Goal: Entertainment & Leisure: Consume media (video, audio)

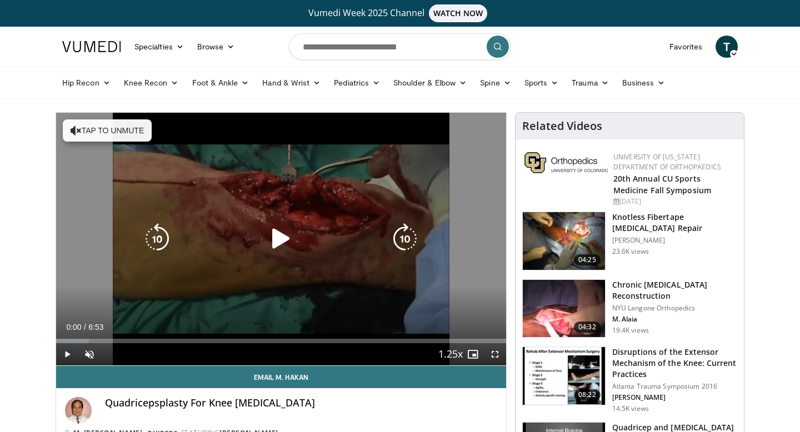
click at [349, 230] on div "Video Player" at bounding box center [281, 239] width 270 height 22
click at [292, 231] on icon "Video Player" at bounding box center [280, 238] width 31 height 31
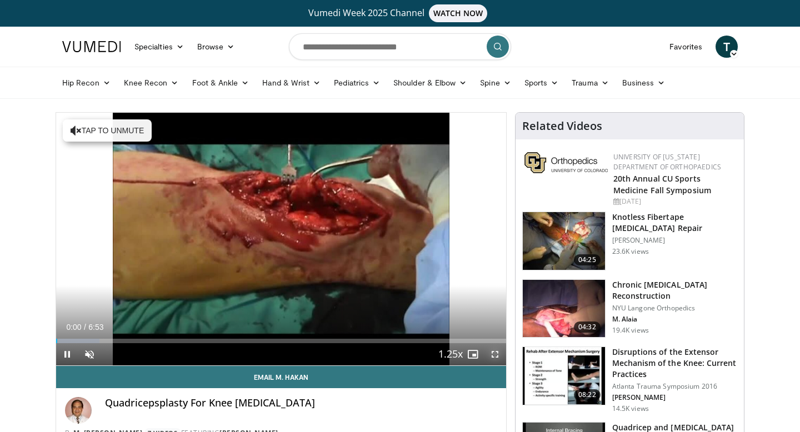
click at [496, 359] on span "Video Player" at bounding box center [495, 354] width 22 height 22
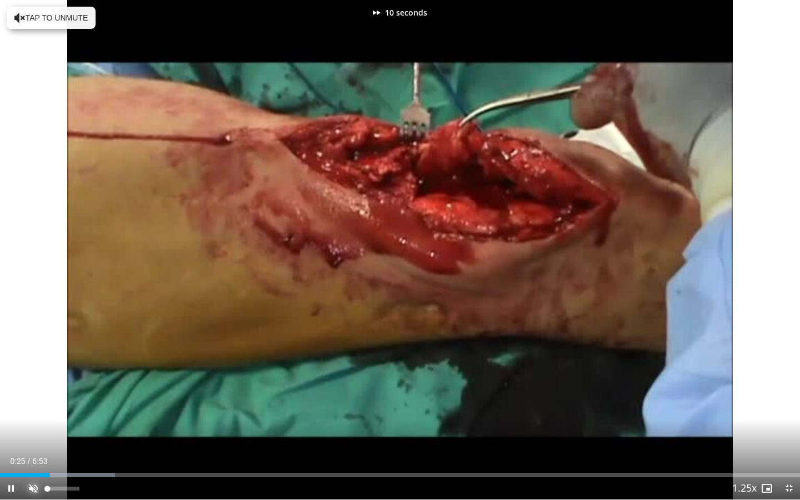
click at [26, 431] on span "Video Player" at bounding box center [33, 488] width 22 height 22
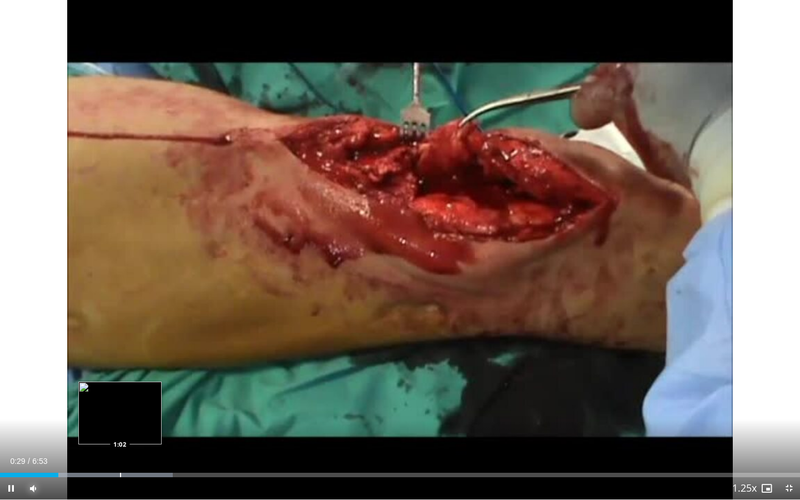
click at [69, 431] on div "Loaded : 21.57% 0:30 1:02" at bounding box center [400, 471] width 800 height 11
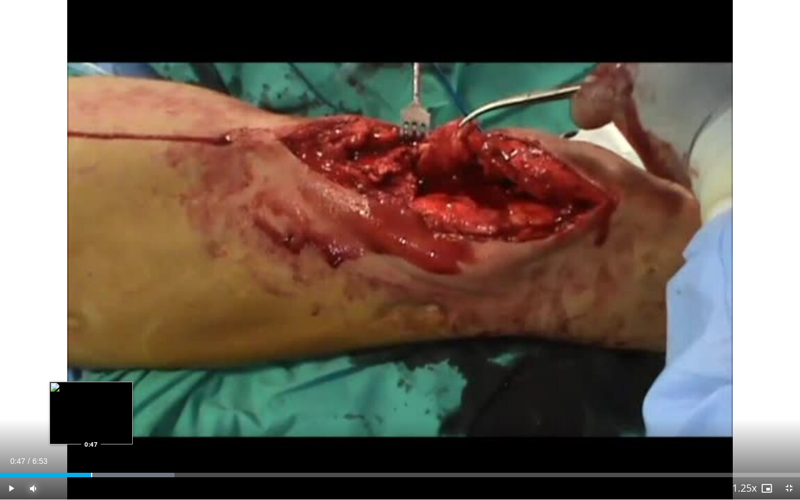
click at [91, 431] on div "Progress Bar" at bounding box center [91, 475] width 1 height 4
click at [113, 431] on div "Progress Bar" at bounding box center [113, 475] width 1 height 4
click at [94, 431] on div "Progress Bar" at bounding box center [94, 475] width 1 height 4
click at [87, 431] on div "Progress Bar" at bounding box center [87, 475] width 1 height 4
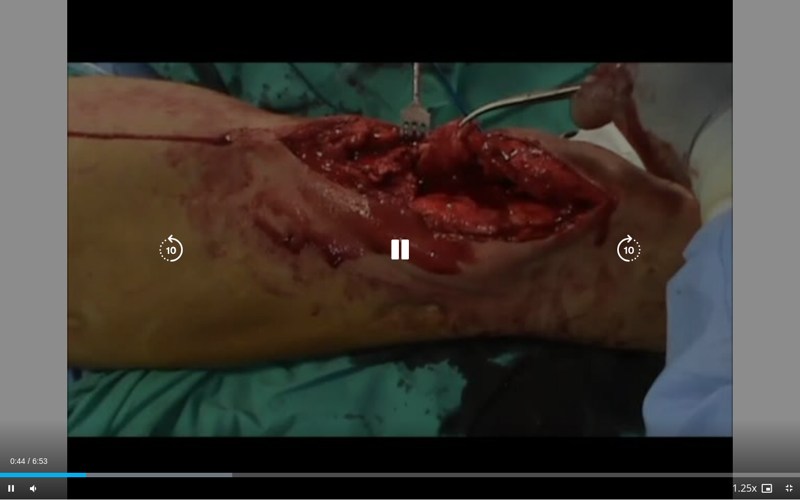
click at [405, 254] on icon "Video Player" at bounding box center [399, 249] width 31 height 31
click at [395, 247] on icon "Video Player" at bounding box center [399, 249] width 31 height 31
click at [396, 247] on icon "Video Player" at bounding box center [399, 249] width 31 height 31
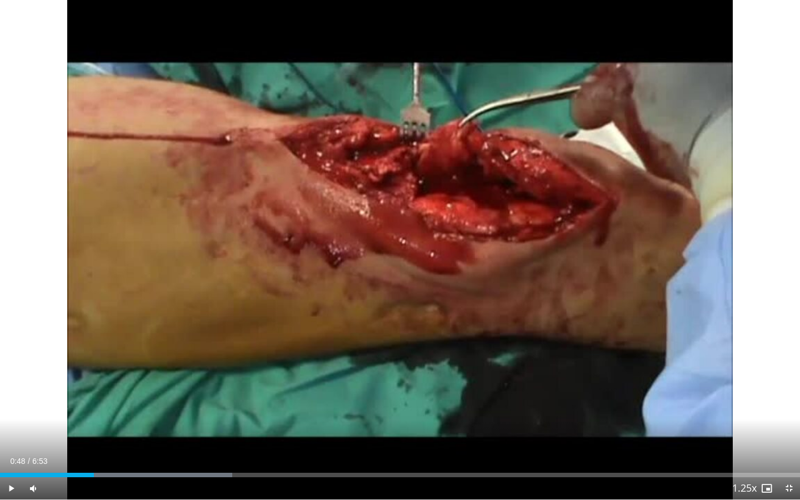
click at [86, 431] on div "Current Time 0:48 / Duration 6:53 Play Skip Backward Skip Forward Mute Loaded :…" at bounding box center [400, 488] width 800 height 22
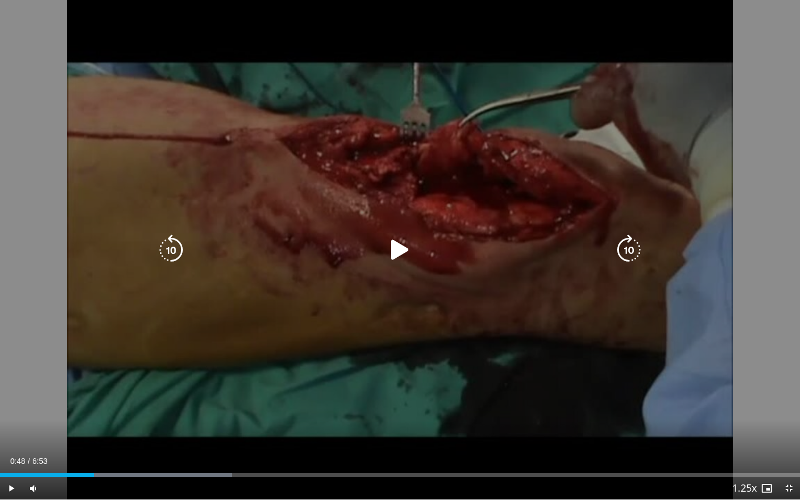
click at [301, 112] on div "10 seconds Tap to unmute" at bounding box center [400, 249] width 800 height 499
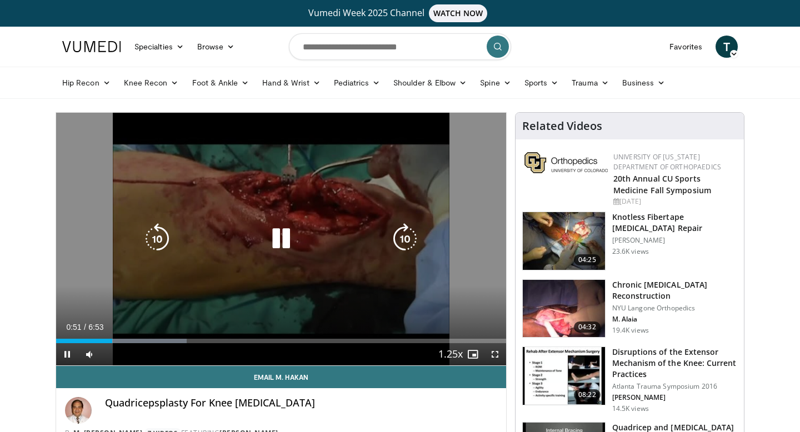
click at [289, 239] on icon "Video Player" at bounding box center [280, 238] width 31 height 31
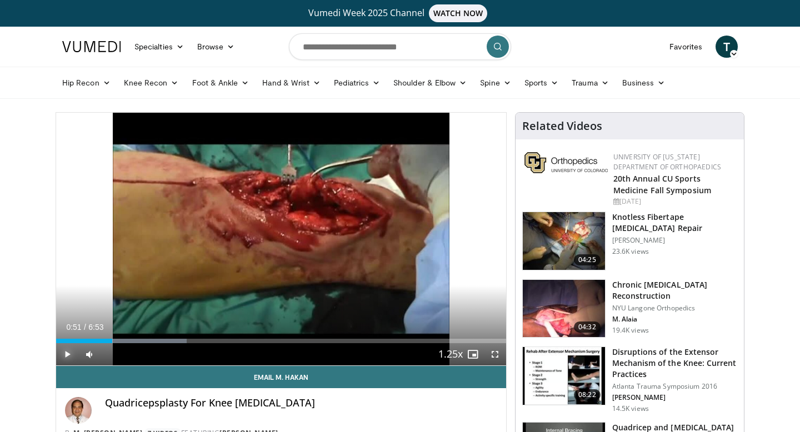
click at [62, 360] on span "Video Player" at bounding box center [67, 354] width 22 height 22
click at [492, 355] on span "Video Player" at bounding box center [495, 354] width 22 height 22
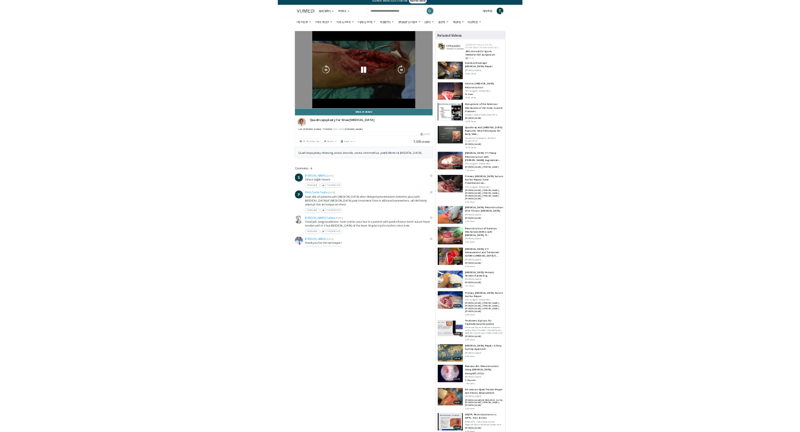
scroll to position [13, 0]
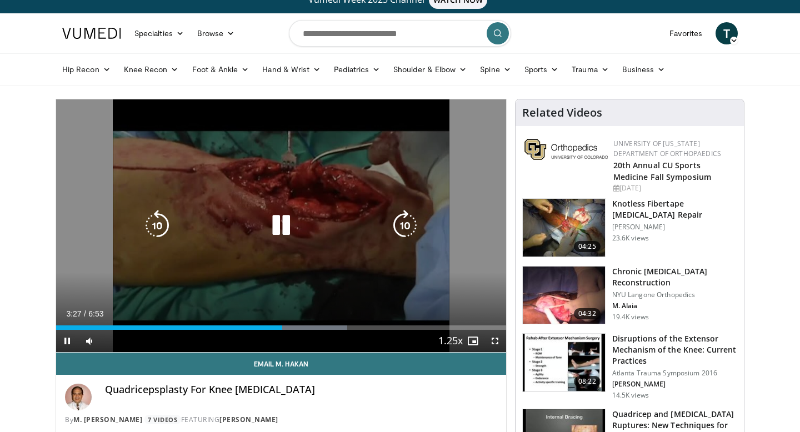
click at [280, 225] on icon "Video Player" at bounding box center [280, 225] width 31 height 31
